Goal: Task Accomplishment & Management: Use online tool/utility

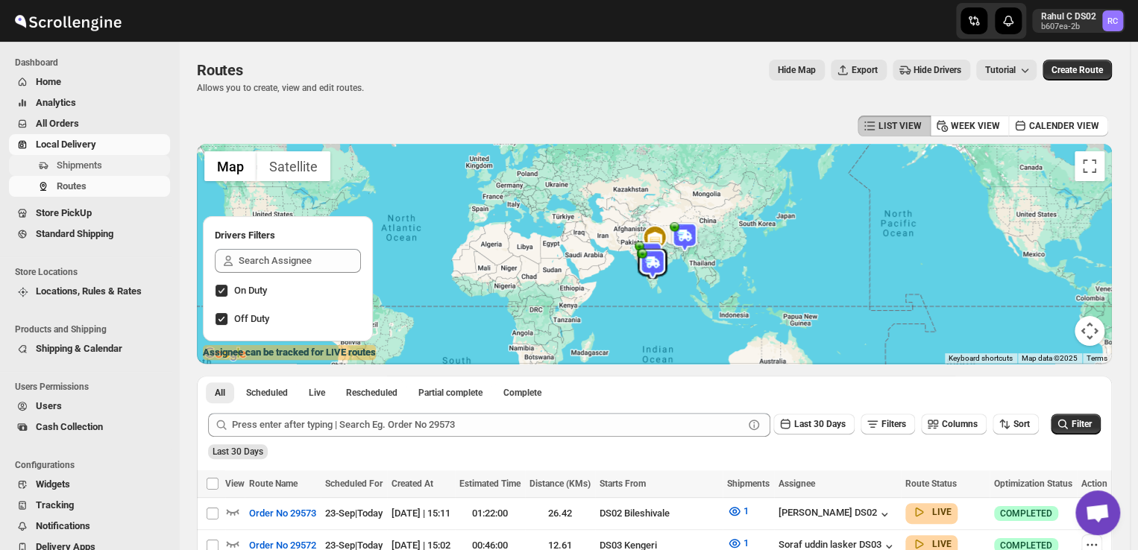
click at [96, 160] on span "Shipments" at bounding box center [79, 165] width 45 height 11
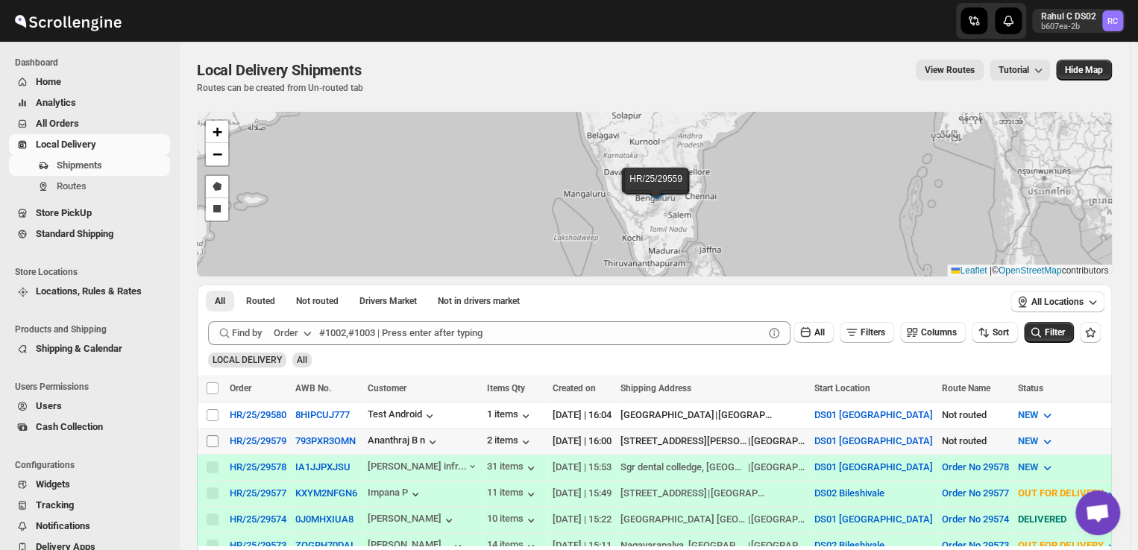
click at [210, 439] on input "Select shipment" at bounding box center [213, 441] width 12 height 12
checkbox input "true"
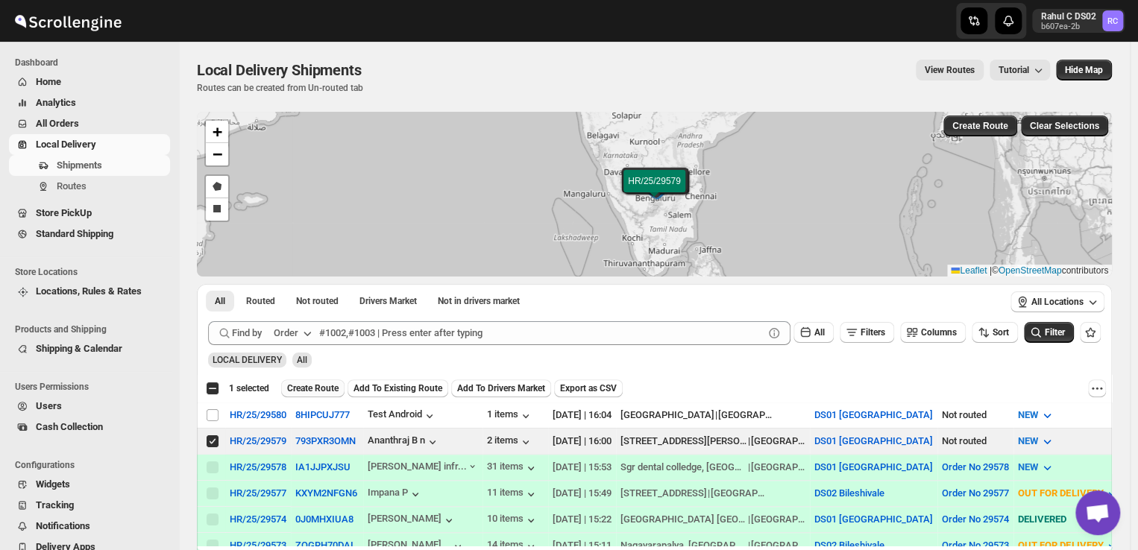
click at [327, 386] on span "Create Route" at bounding box center [312, 388] width 51 height 12
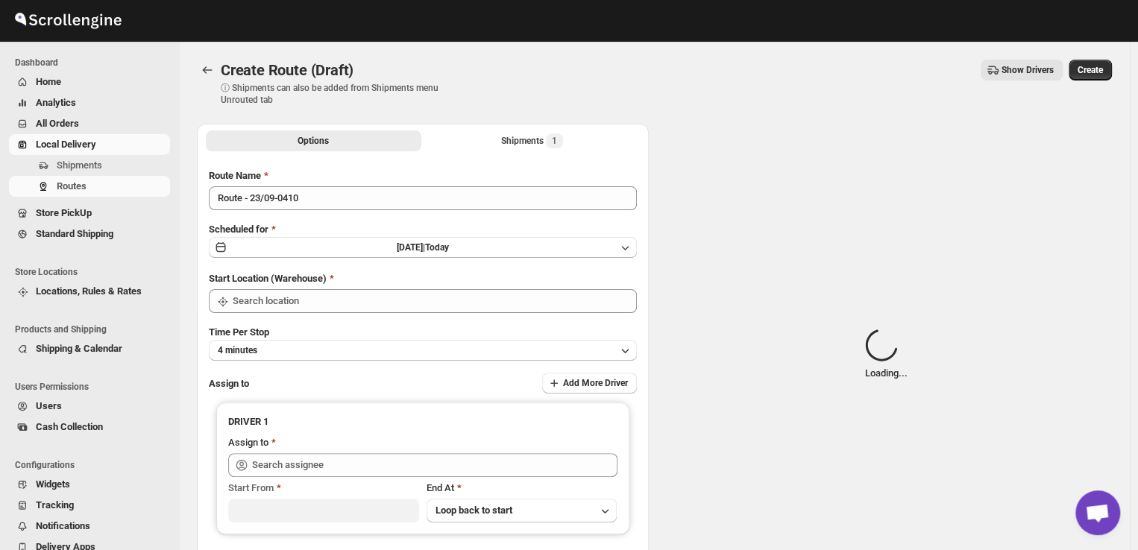
type input "DS01 [GEOGRAPHIC_DATA]"
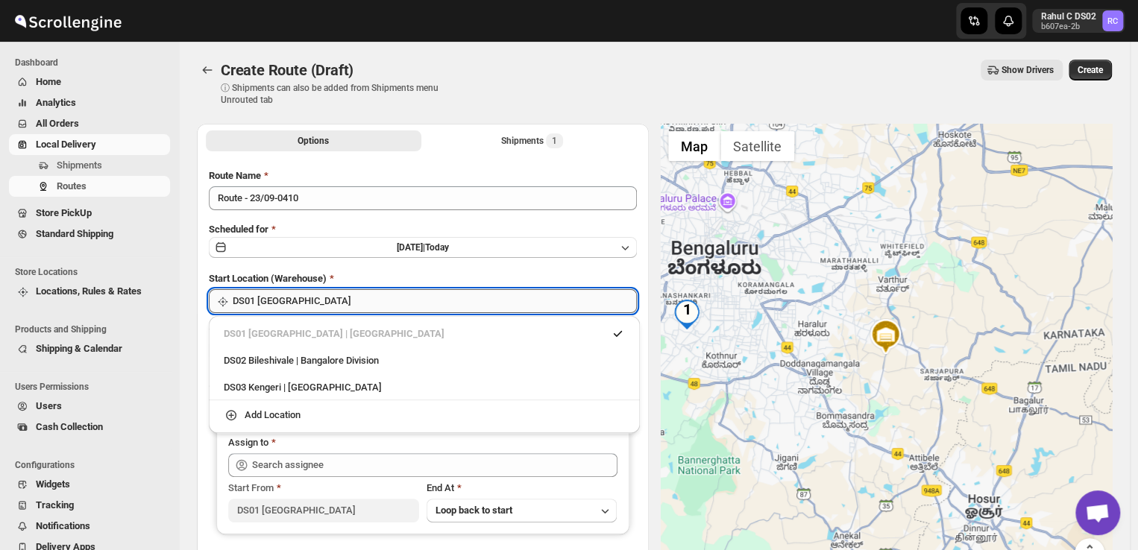
click at [314, 302] on input "DS01 [GEOGRAPHIC_DATA]" at bounding box center [435, 301] width 404 height 24
click at [261, 382] on div "DS03 Kengeri | Bengaluru" at bounding box center [424, 387] width 401 height 15
type input "DS03 Kengeri"
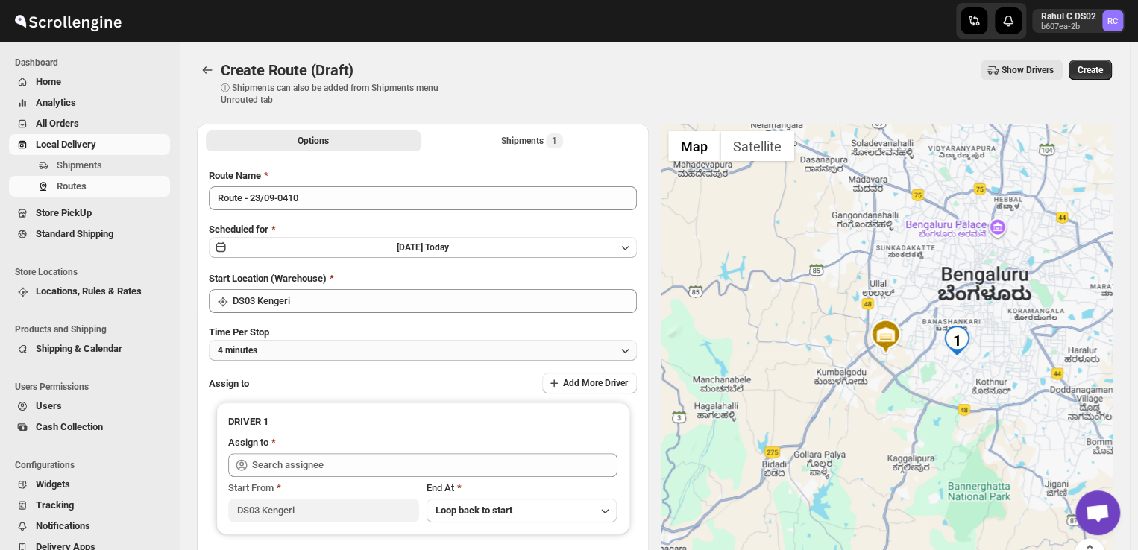
click at [296, 351] on button "4 minutes" at bounding box center [423, 350] width 428 height 21
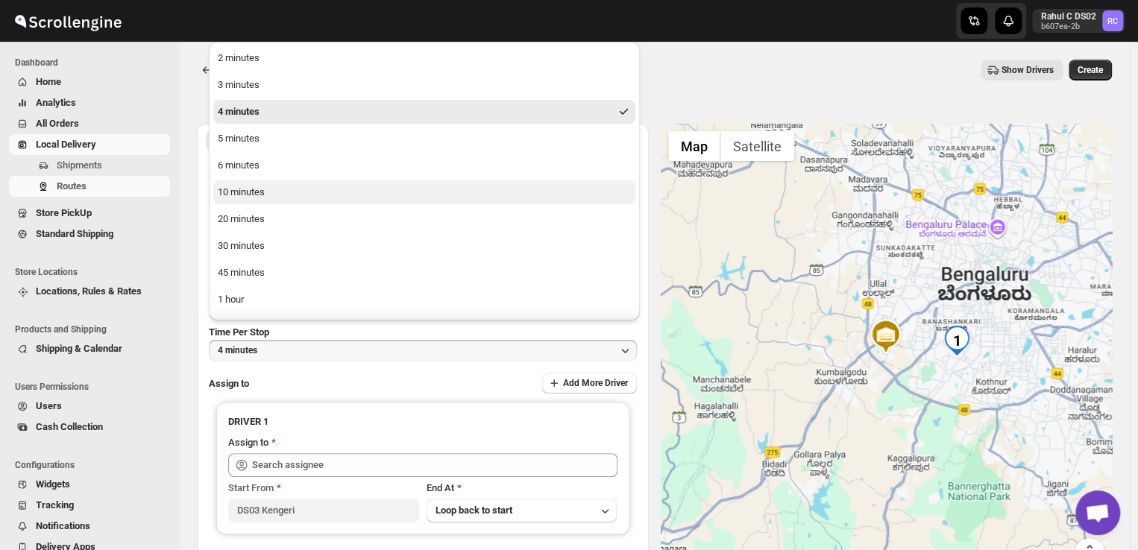
click at [250, 190] on div "10 minutes" at bounding box center [241, 192] width 47 height 15
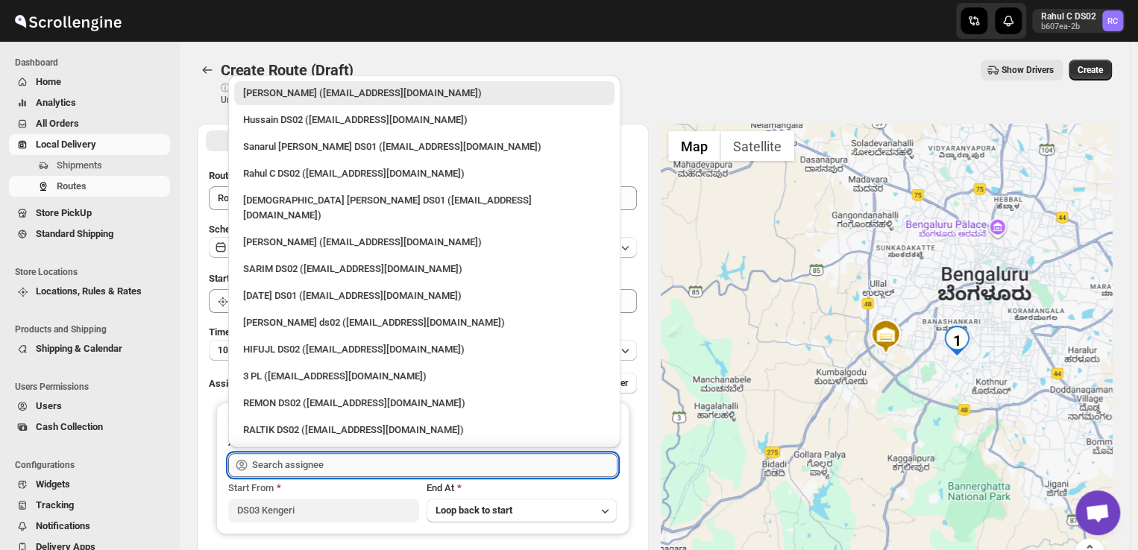
click at [328, 466] on input "text" at bounding box center [434, 465] width 365 height 24
click at [295, 369] on div "3 PL (hello@home-run.co)" at bounding box center [424, 376] width 362 height 15
type input "3 PL (hello@home-run.co)"
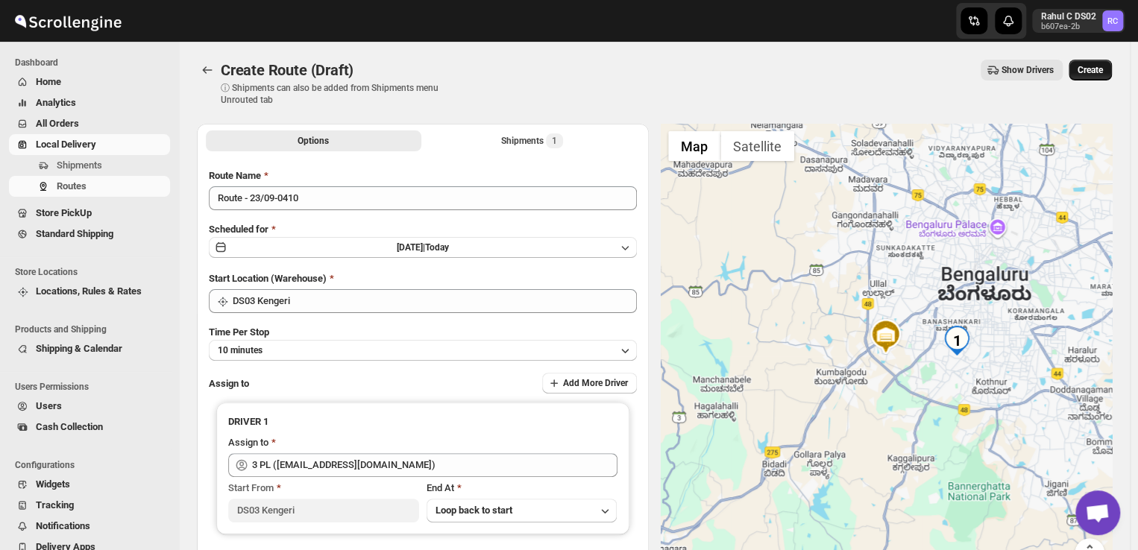
click at [1095, 69] on span "Create" at bounding box center [1089, 70] width 25 height 12
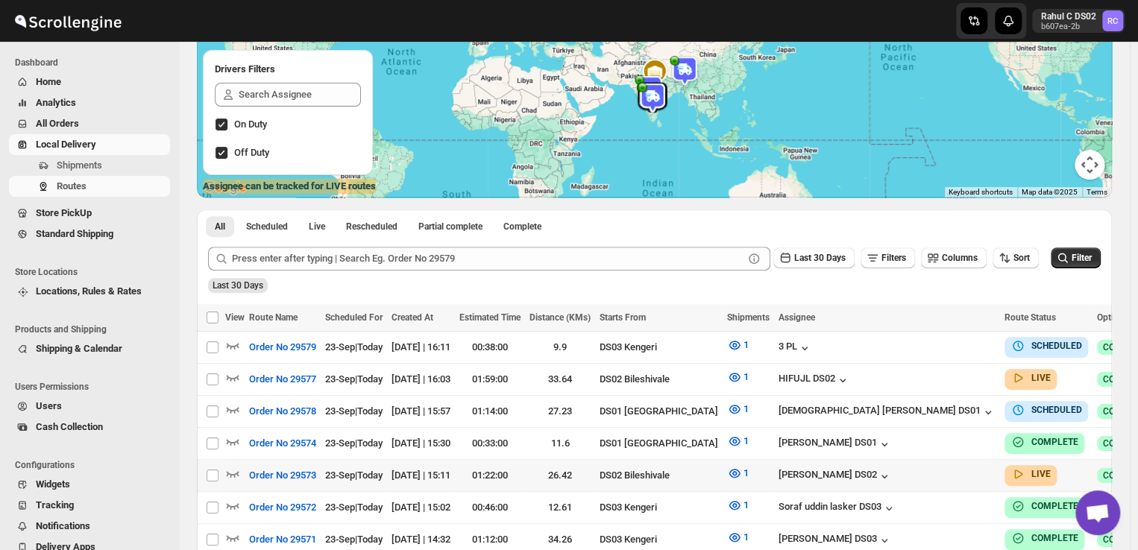
scroll to position [167, 0]
click at [105, 168] on span "Shipments" at bounding box center [112, 165] width 110 height 15
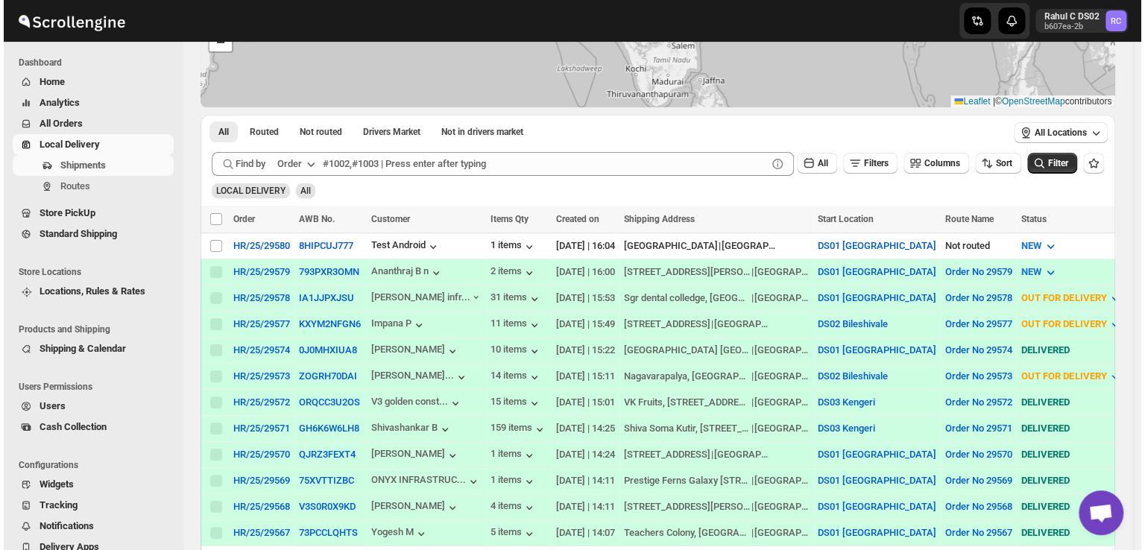
scroll to position [171, 0]
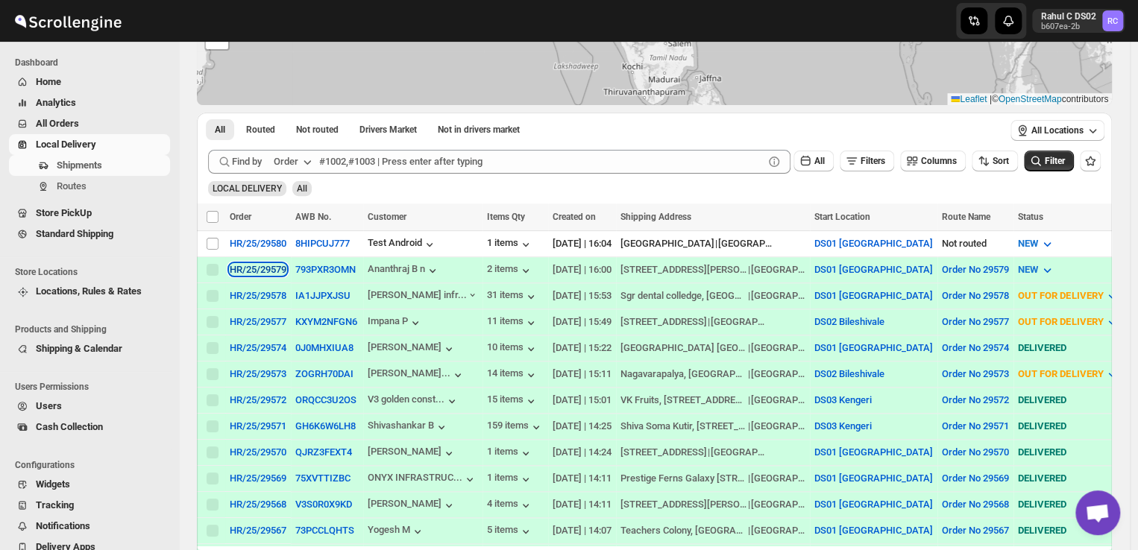
click at [249, 264] on div "HR/25/29579" at bounding box center [258, 269] width 57 height 11
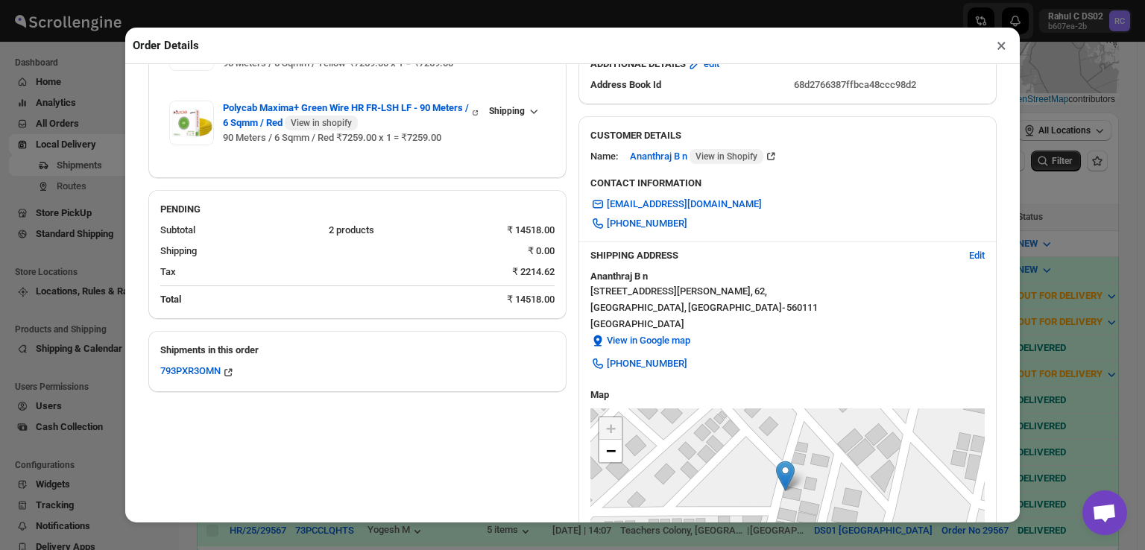
scroll to position [151, 0]
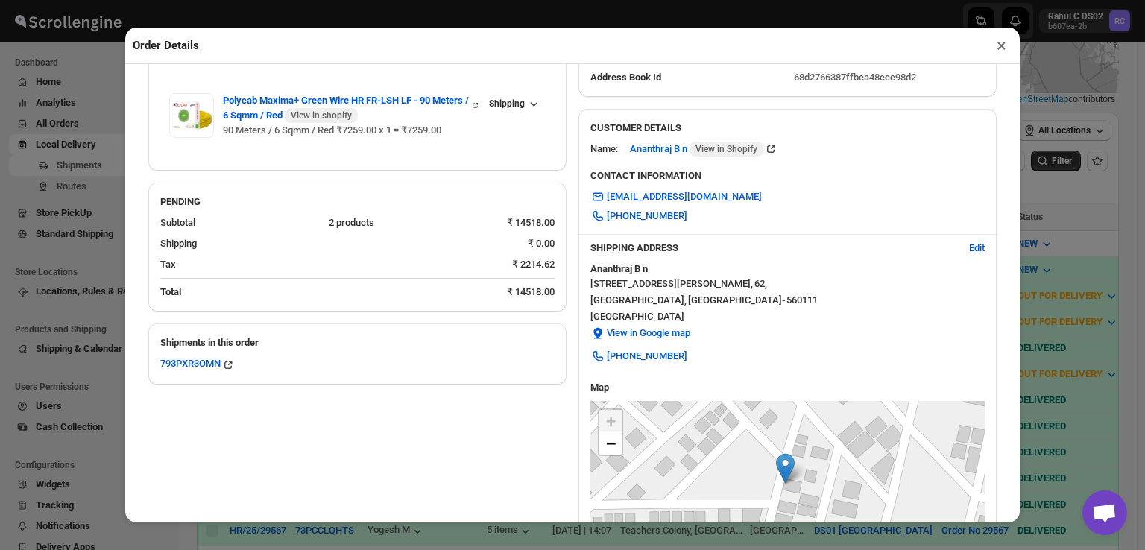
click at [1006, 45] on button "×" at bounding box center [1002, 45] width 22 height 21
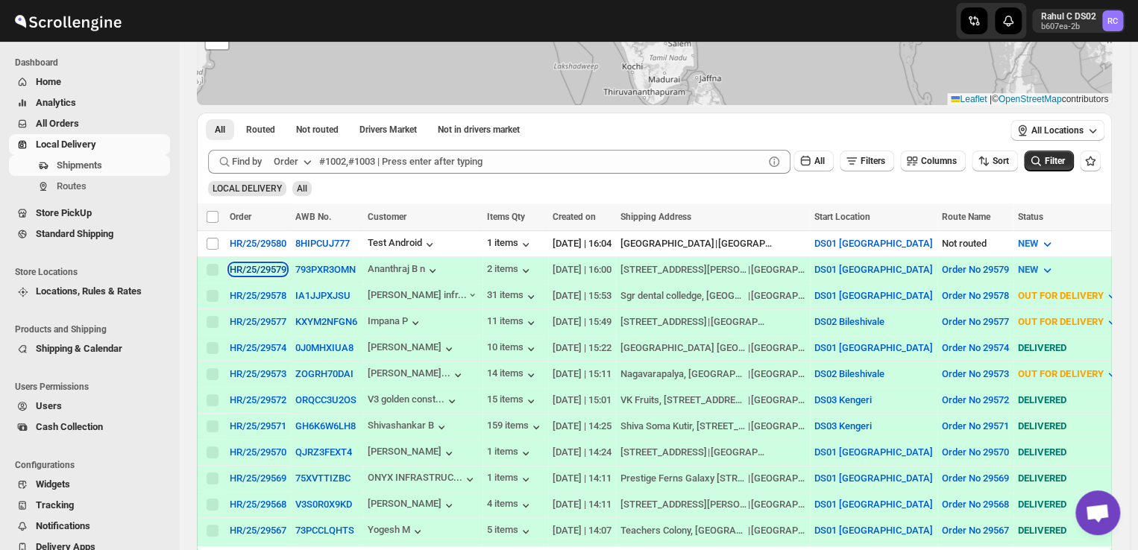
click at [242, 264] on div "HR/25/29579" at bounding box center [258, 269] width 57 height 11
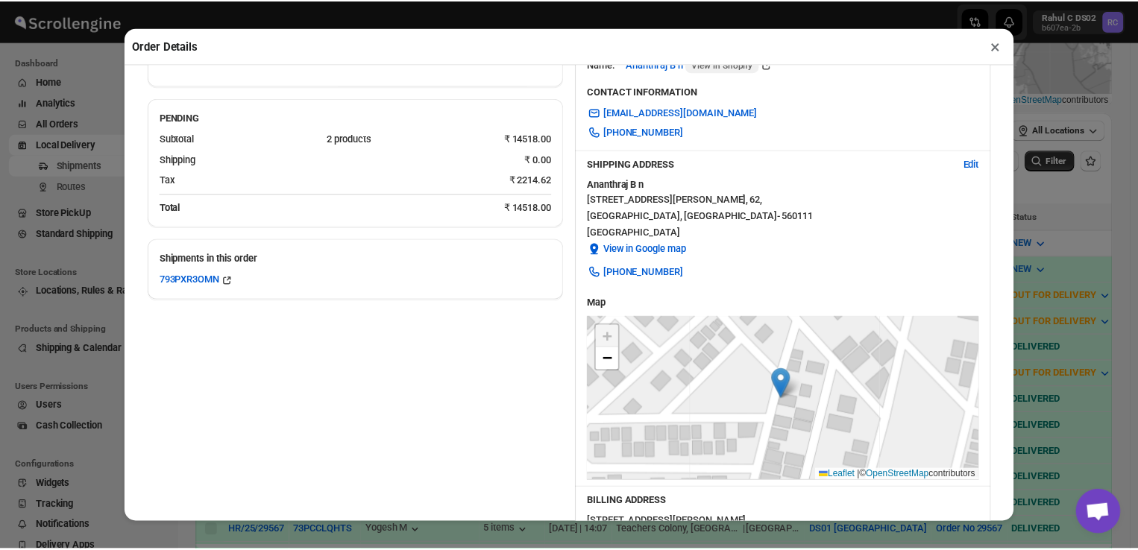
scroll to position [0, 0]
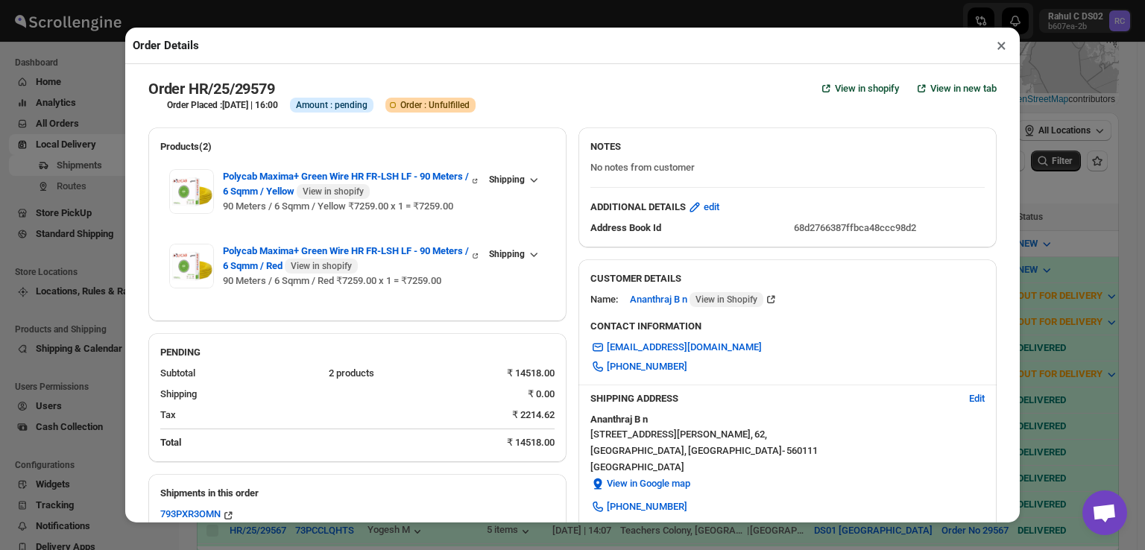
click at [1003, 45] on button "×" at bounding box center [1002, 45] width 22 height 21
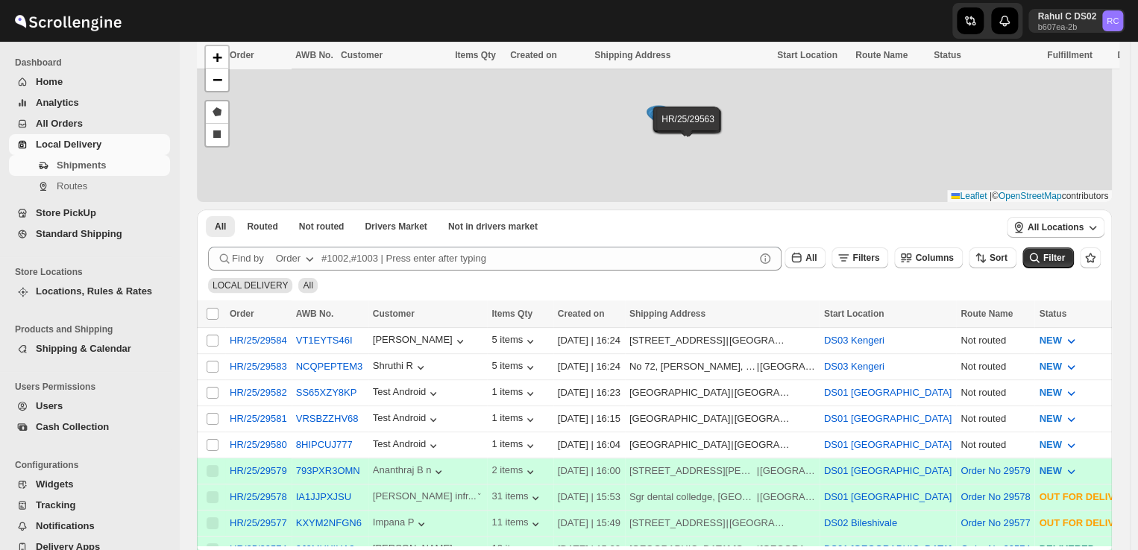
scroll to position [185, 0]
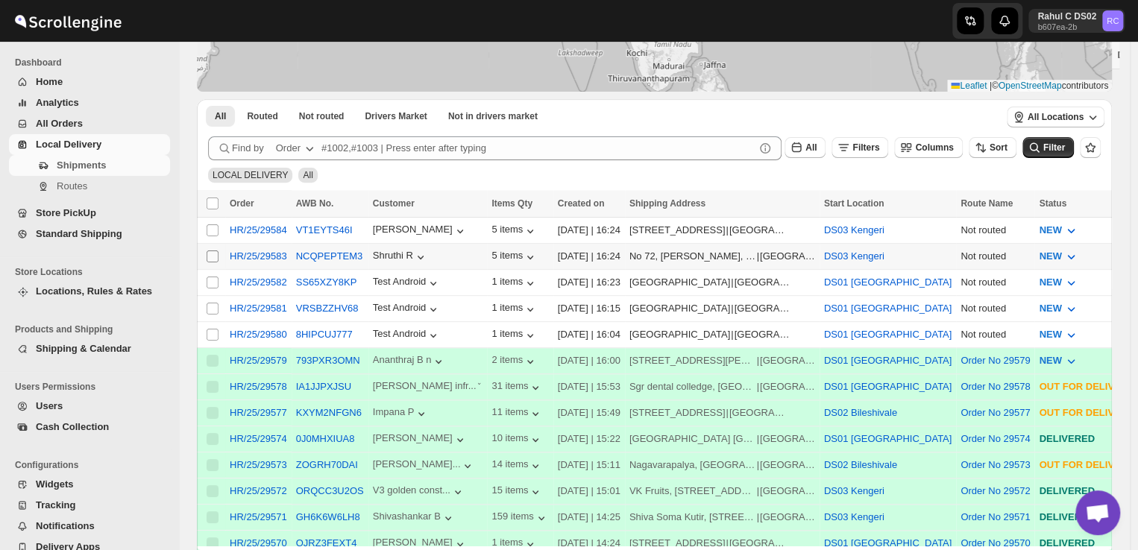
click at [214, 253] on input "Select shipment" at bounding box center [213, 256] width 12 height 12
checkbox input "true"
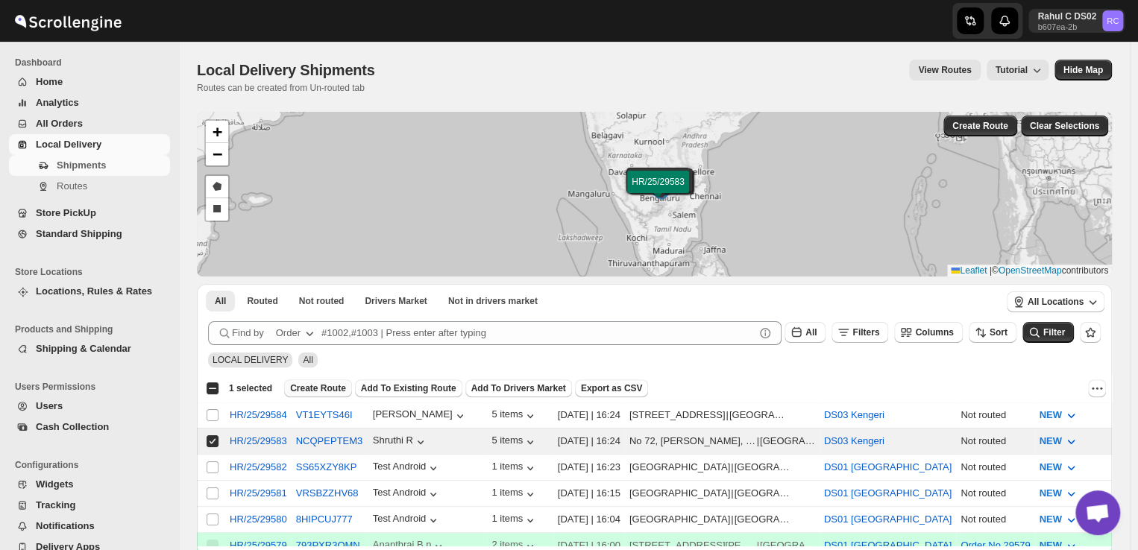
click at [313, 391] on span "Create Route" at bounding box center [318, 388] width 56 height 12
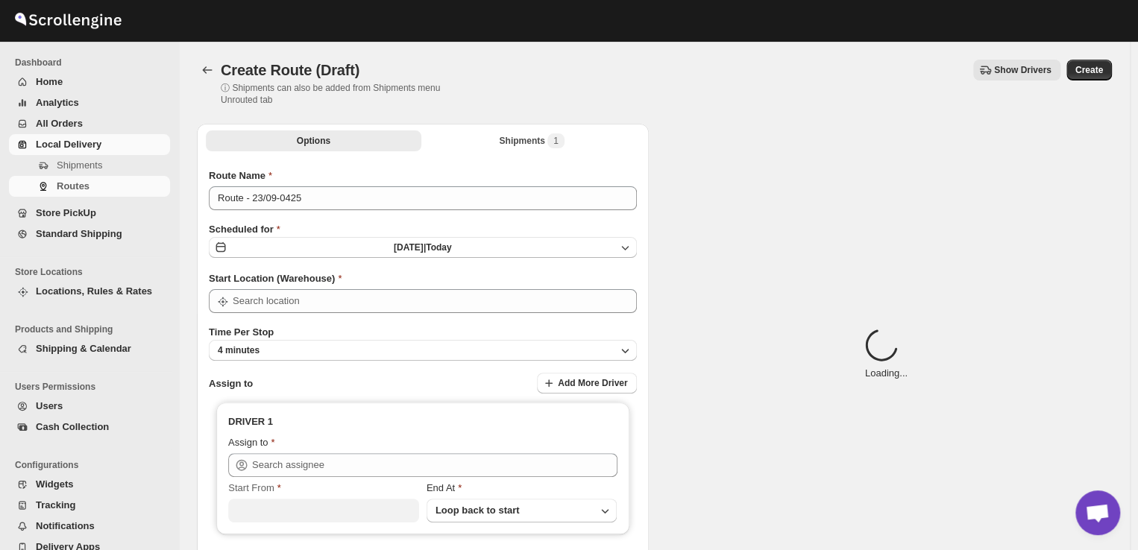
type input "DS03 Kengeri"
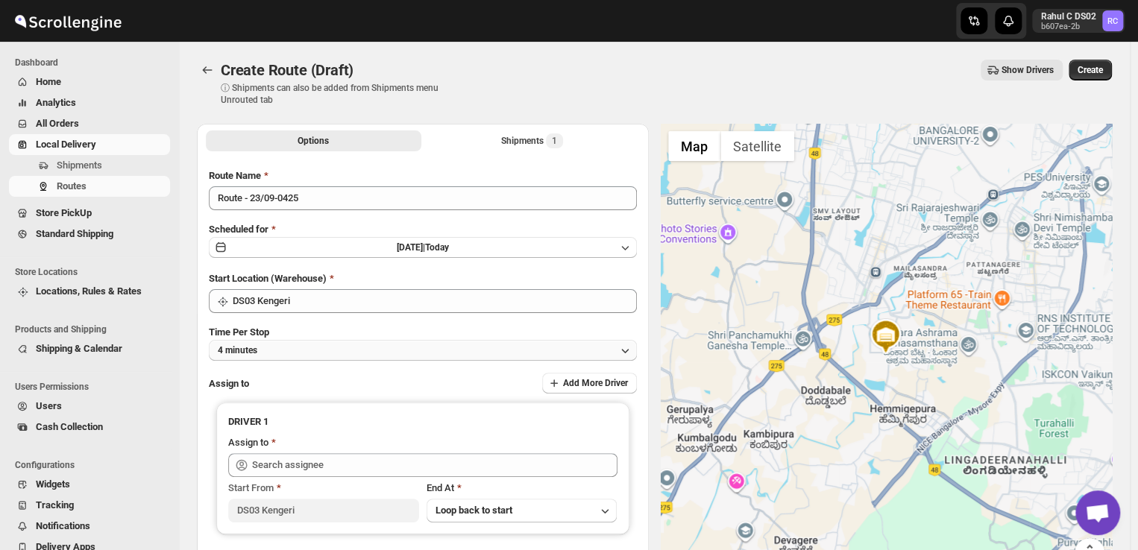
click at [289, 348] on button "4 minutes" at bounding box center [423, 350] width 428 height 21
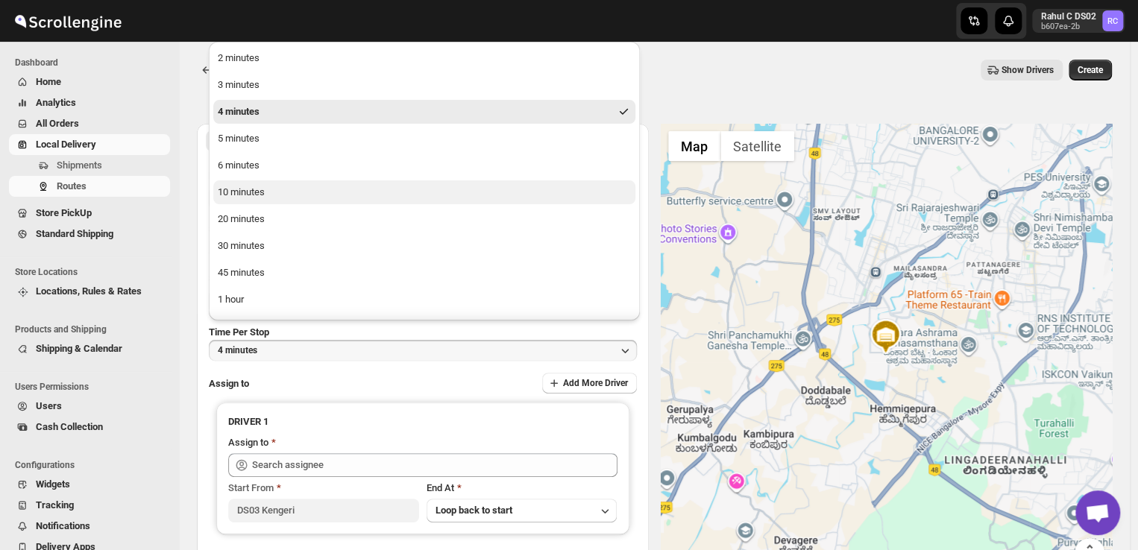
click at [258, 189] on div "10 minutes" at bounding box center [241, 192] width 47 height 15
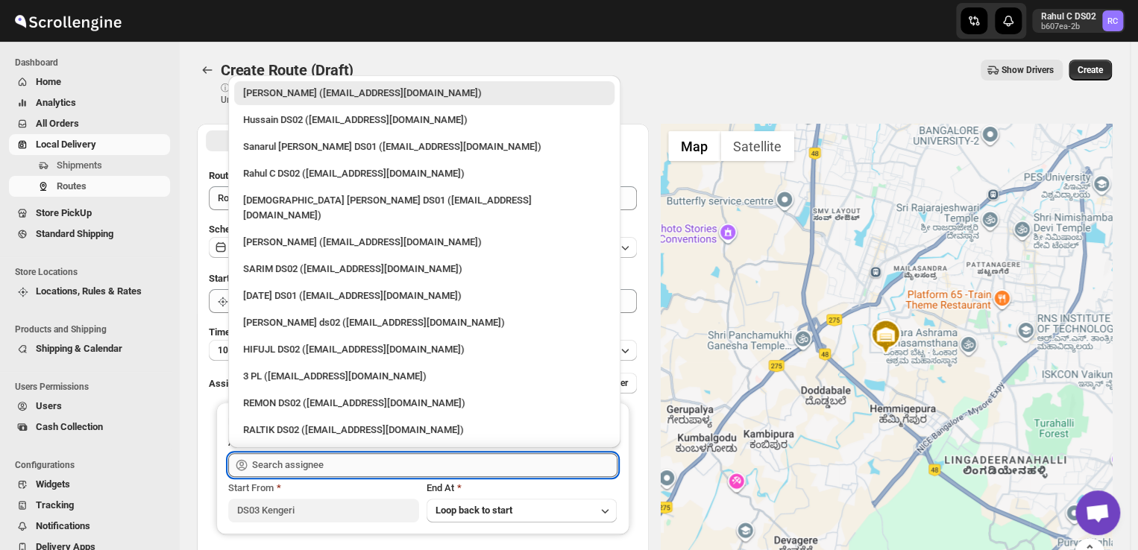
click at [340, 457] on input "text" at bounding box center [434, 465] width 365 height 24
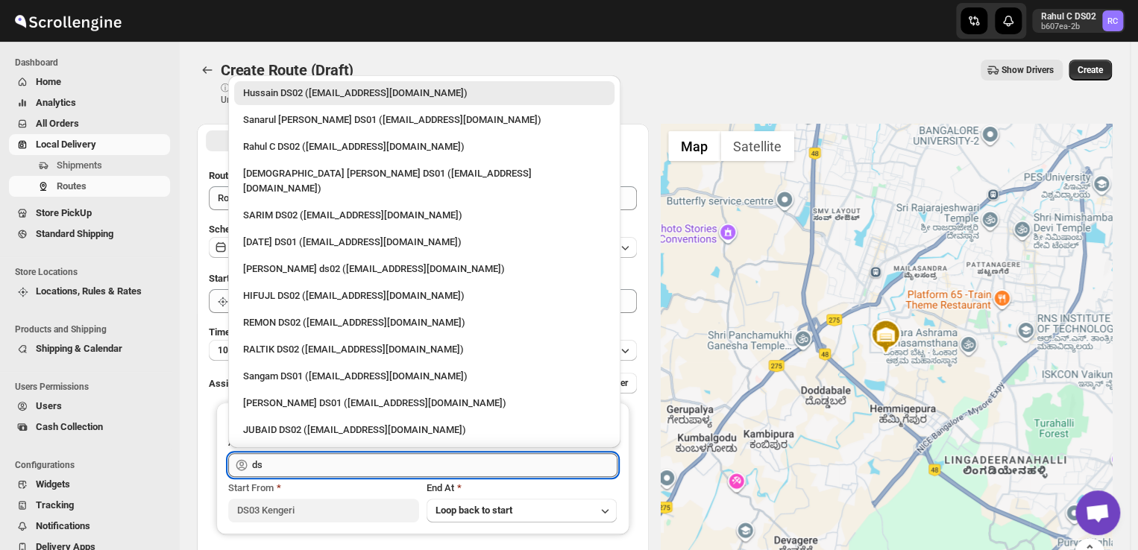
type input "d"
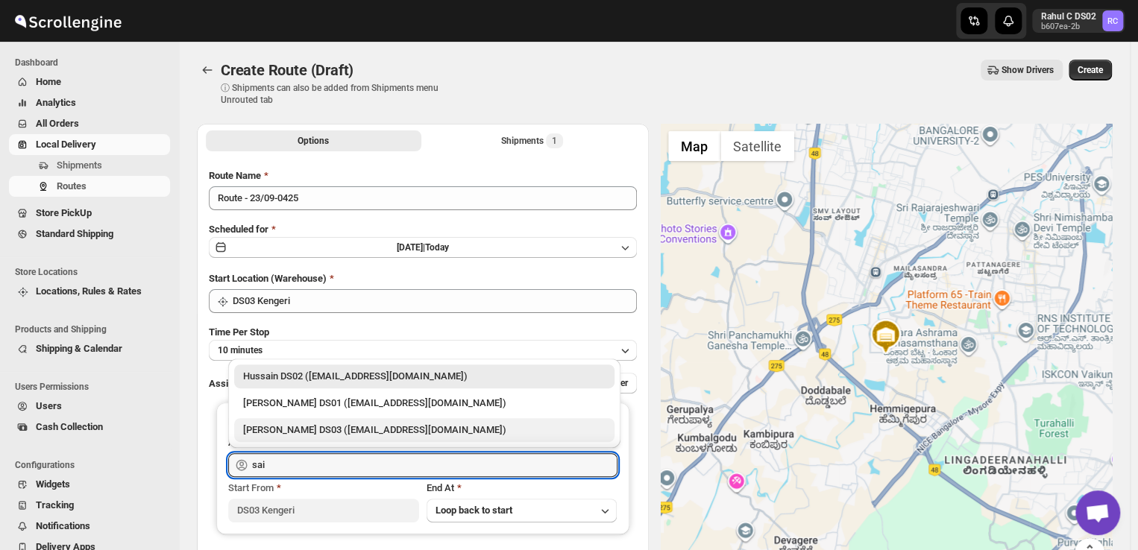
click at [313, 426] on div "Saibur Rahman DS03 (novenik154@ihnpo.com)" at bounding box center [424, 430] width 362 height 15
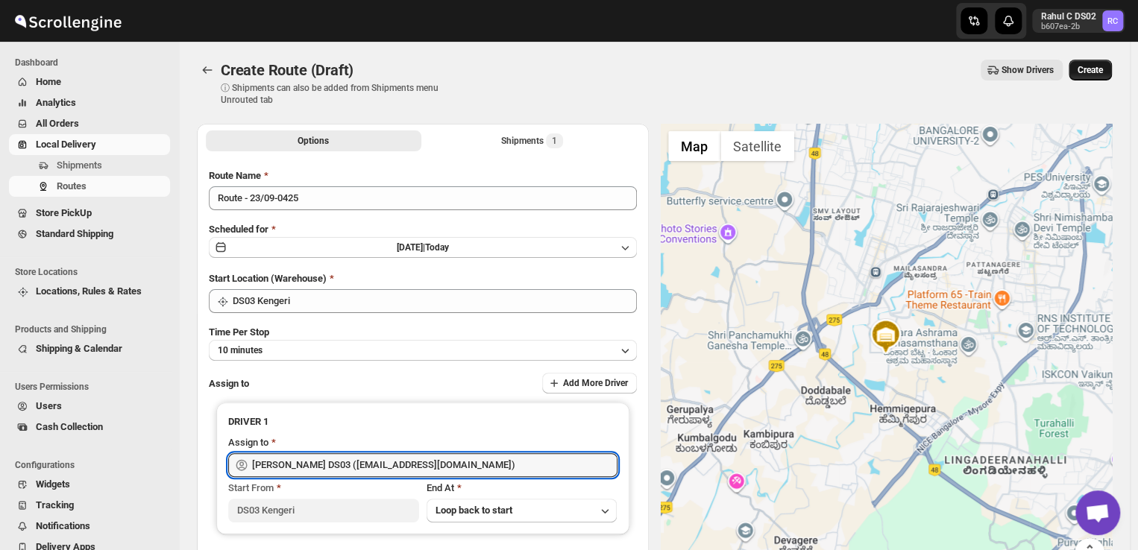
type input "Saibur Rahman DS03 (novenik154@ihnpo.com)"
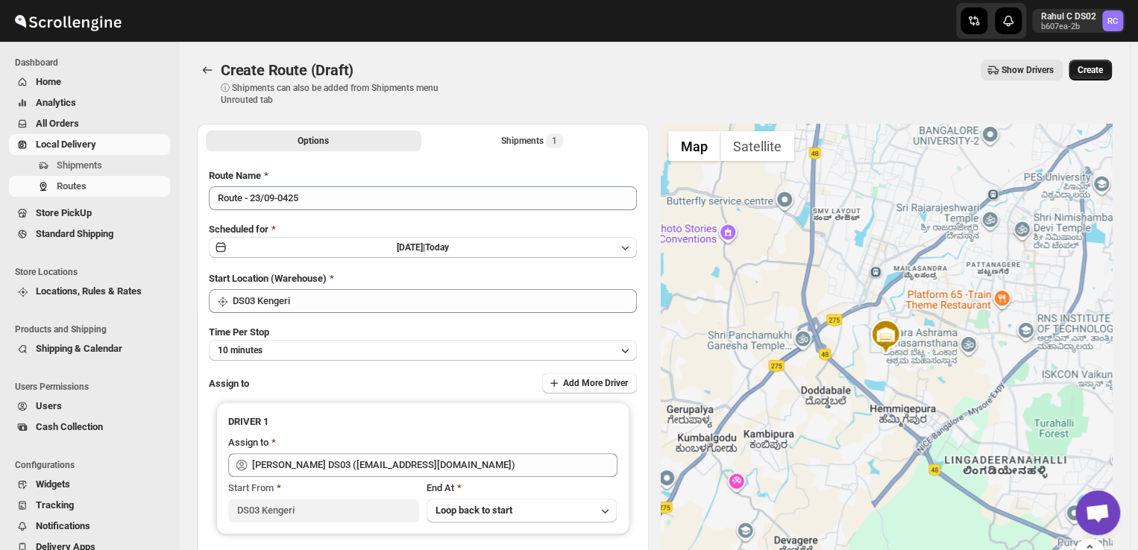
click at [1095, 70] on span "Create" at bounding box center [1089, 70] width 25 height 12
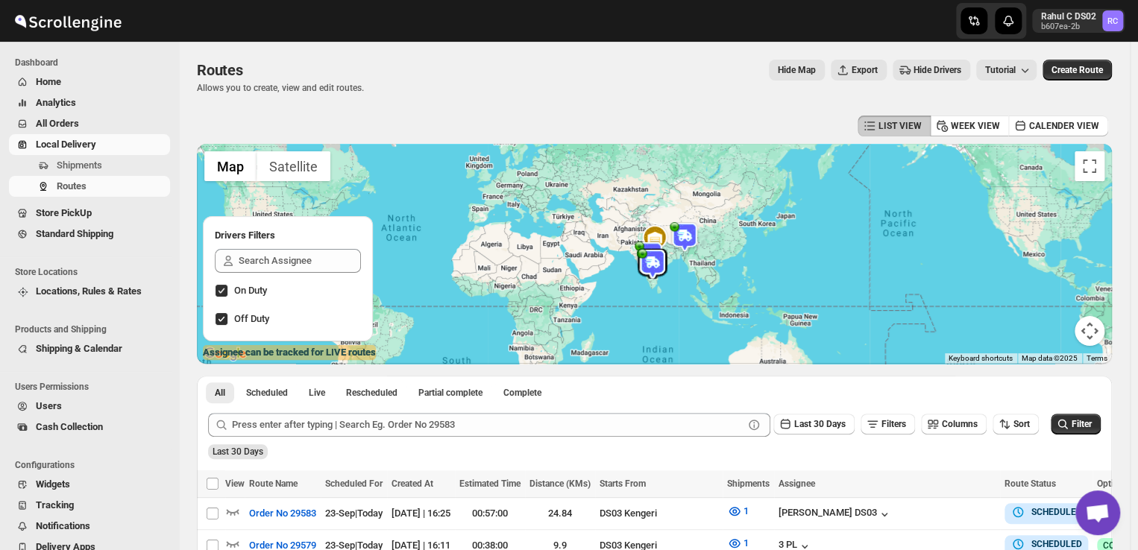
scroll to position [179, 0]
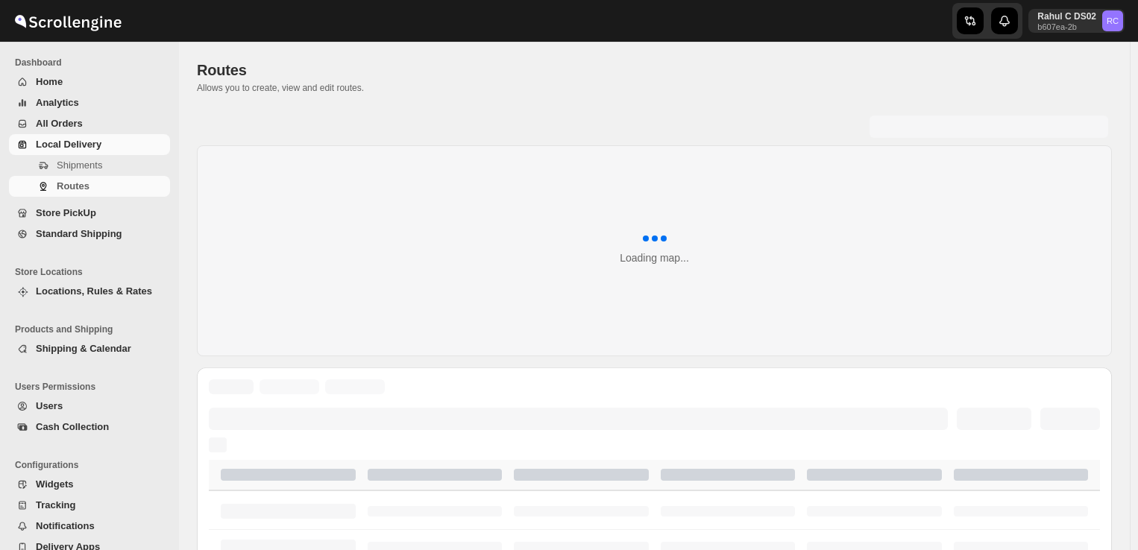
scroll to position [179, 0]
